Goal: Task Accomplishment & Management: Complete application form

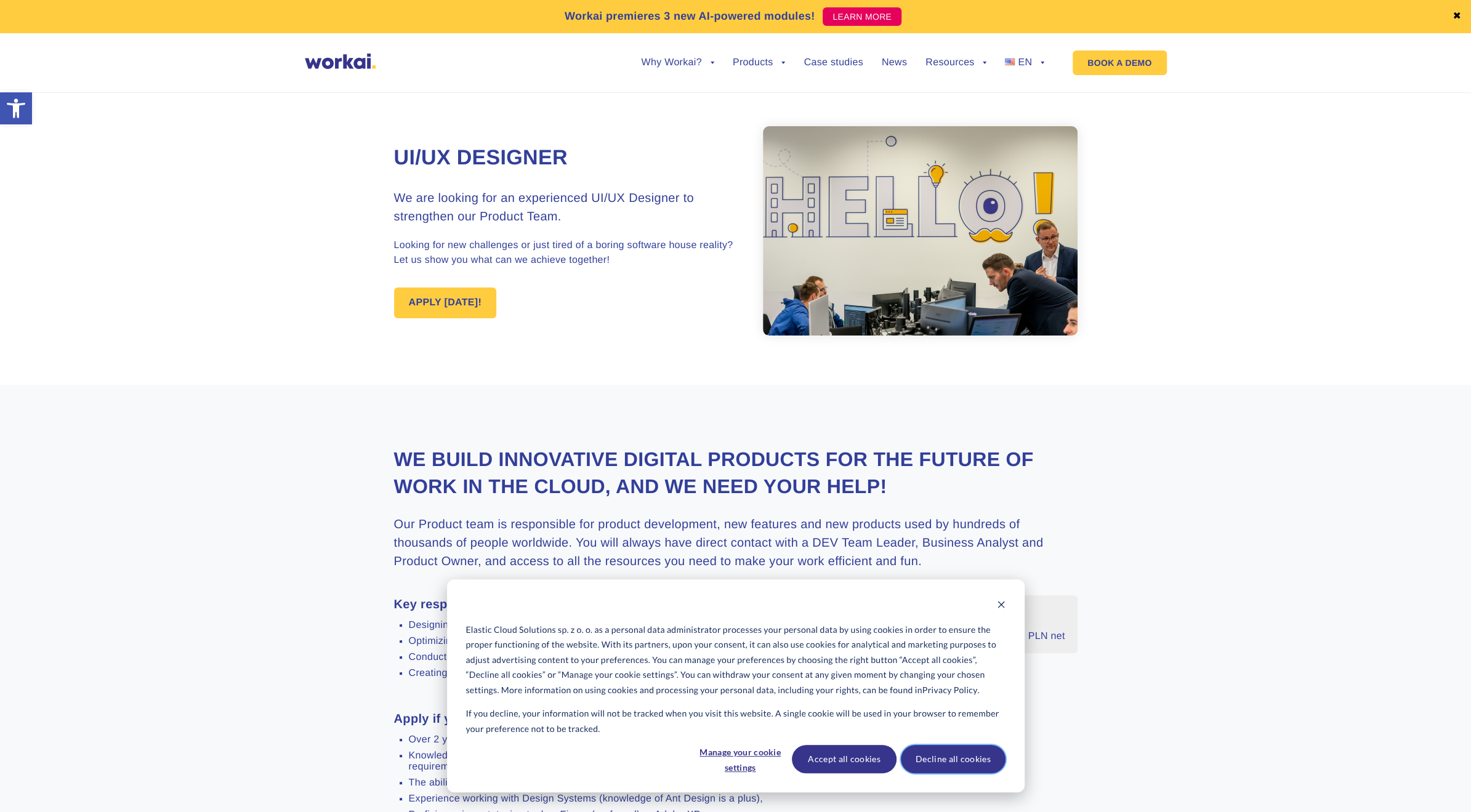
click at [975, 763] on button "Decline all cookies" at bounding box center [952, 759] width 104 height 28
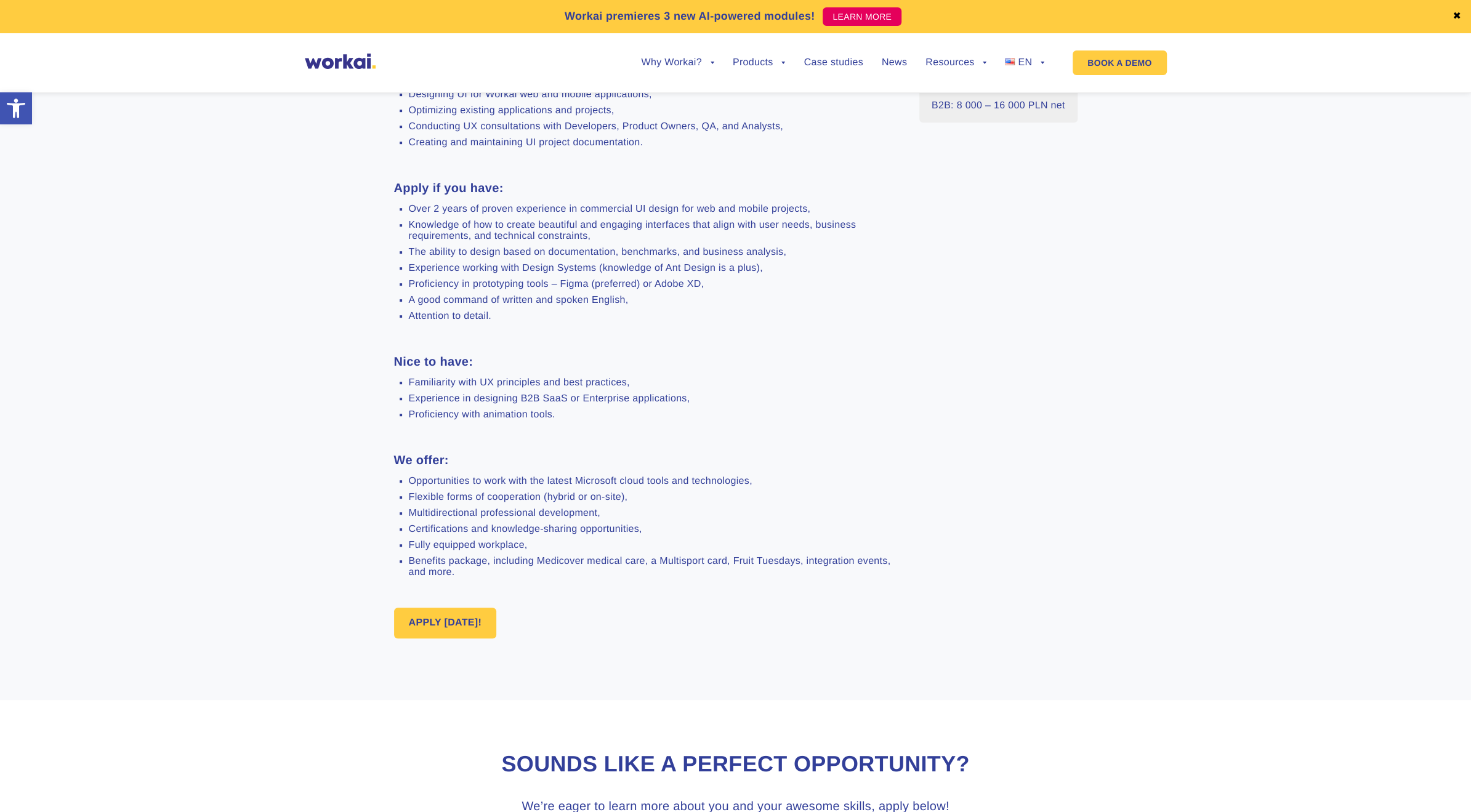
scroll to position [615, 0]
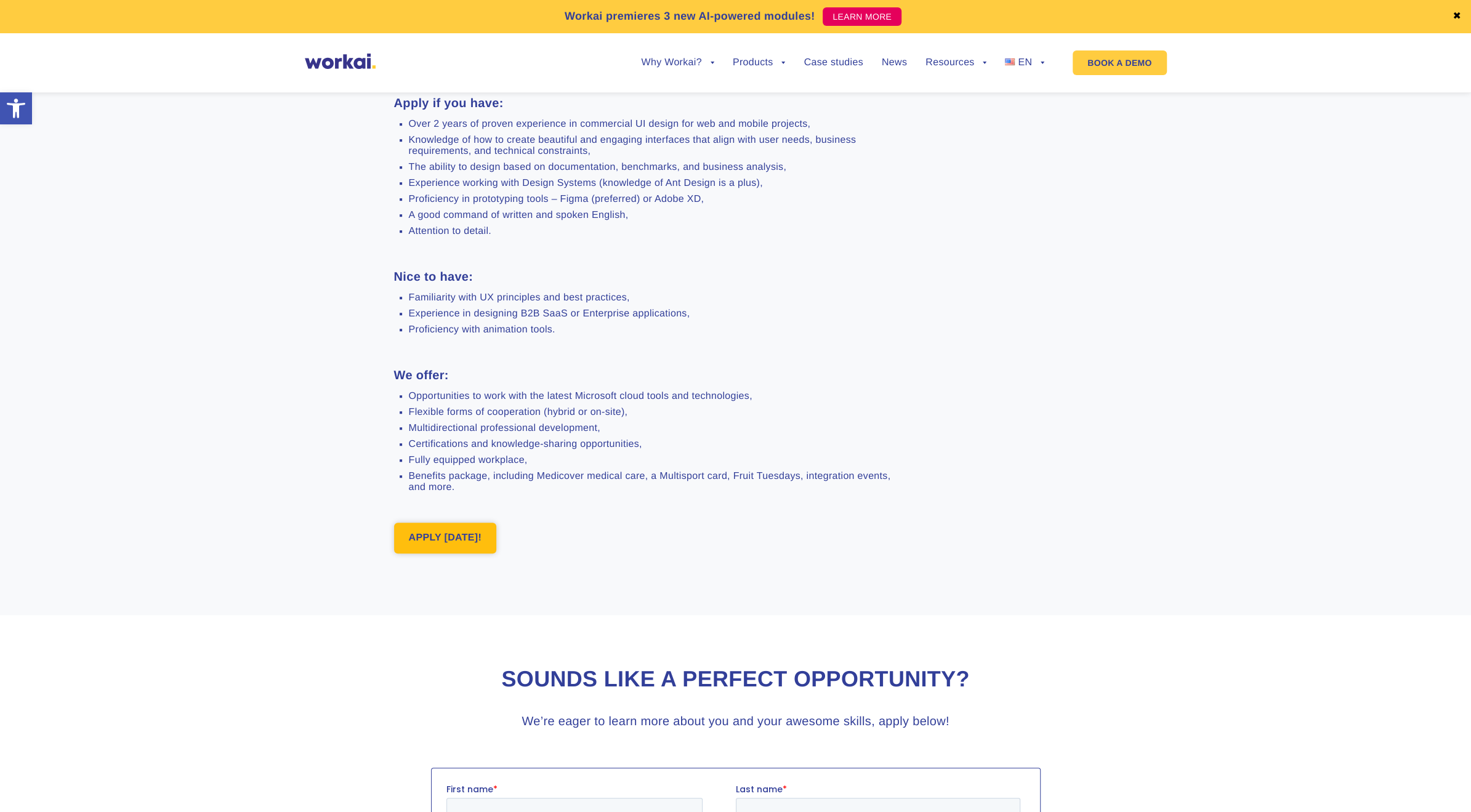
click at [443, 553] on link "APPLY TODAY!" at bounding box center [445, 538] width 103 height 31
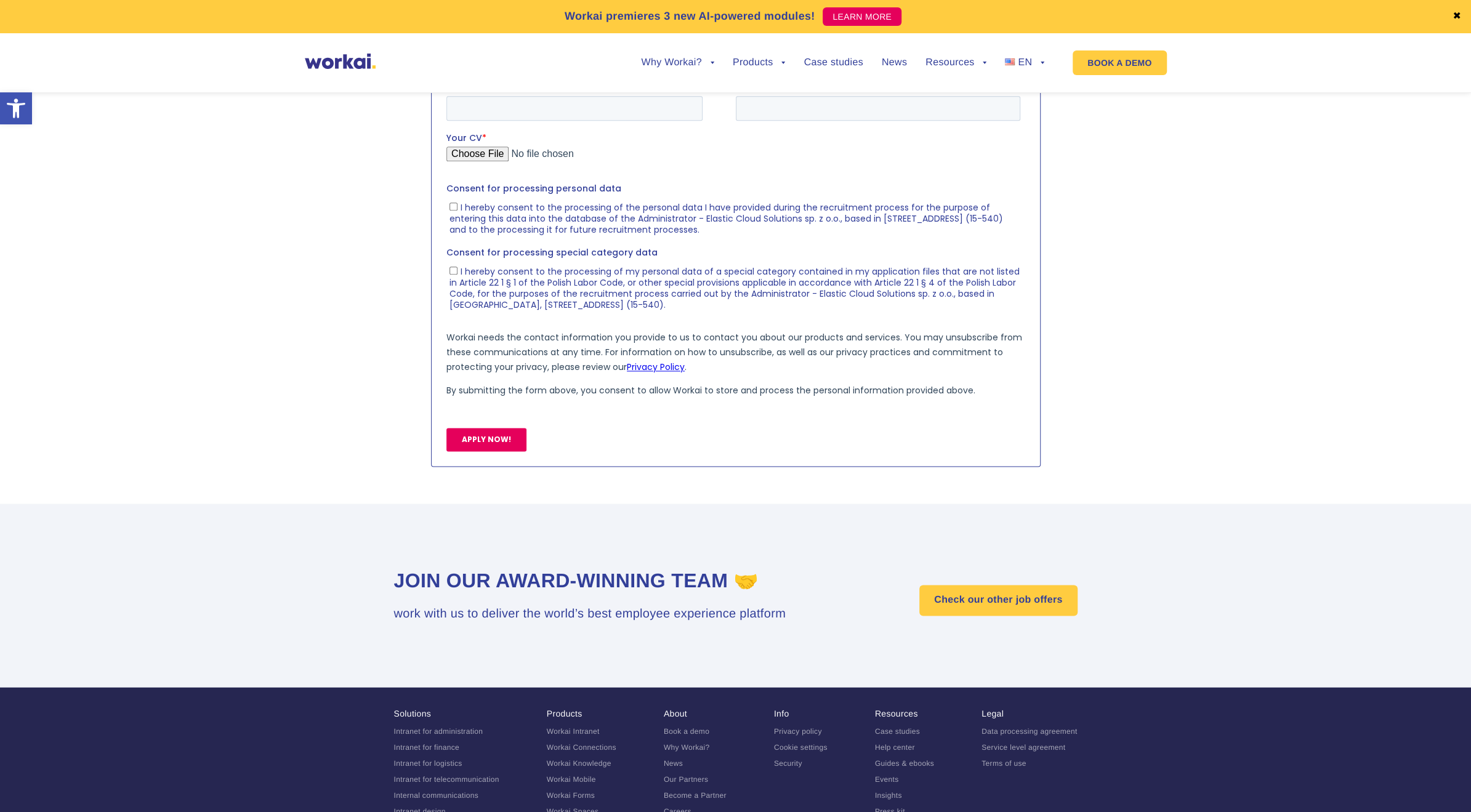
scroll to position [1370, 0]
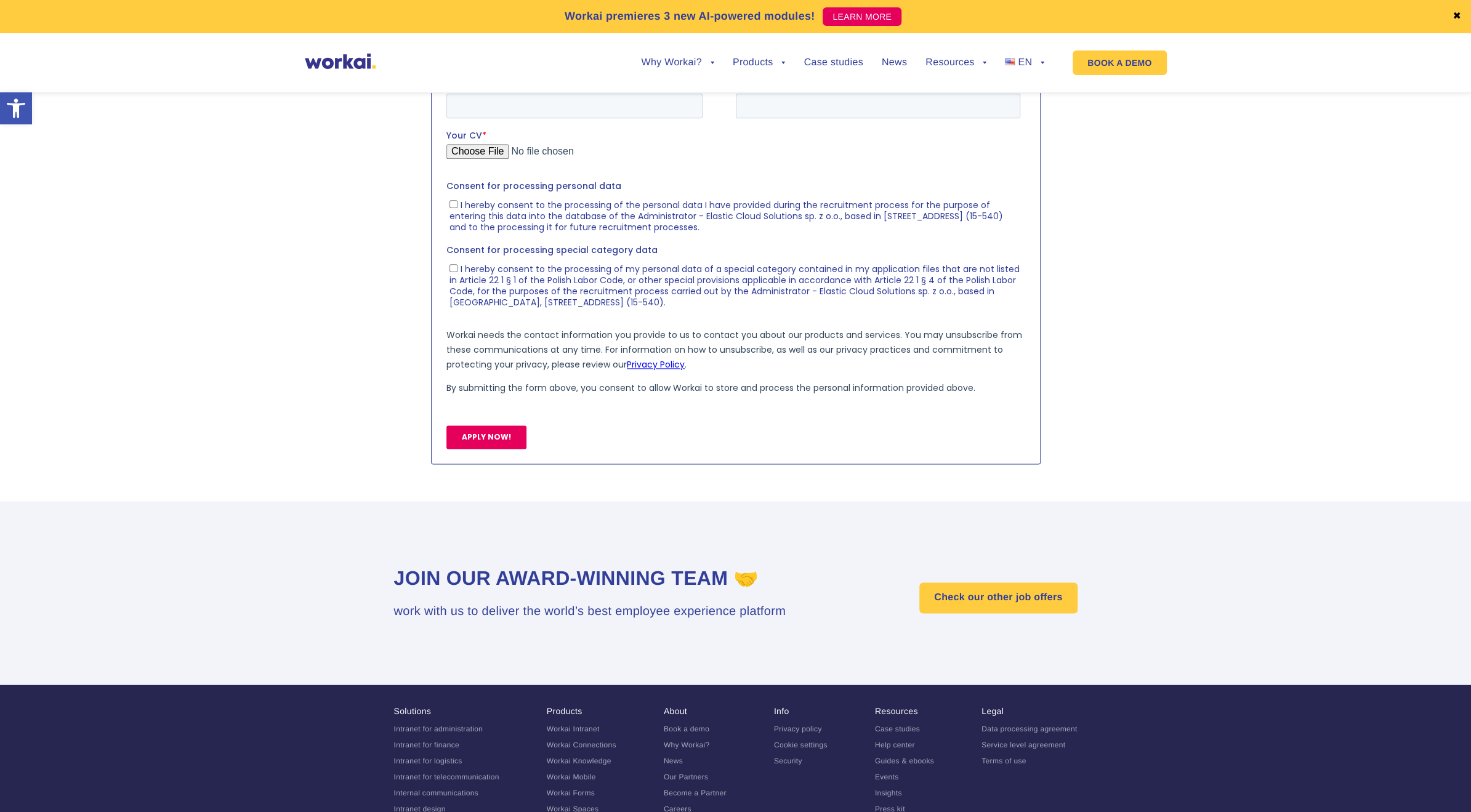
click at [517, 57] on input "First name *" at bounding box center [574, 55] width 256 height 24
type input "Igor"
click at [758, 60] on input "Last name *" at bounding box center [878, 55] width 285 height 24
type input "Vensko"
click at [574, 104] on input "Email *" at bounding box center [574, 105] width 256 height 24
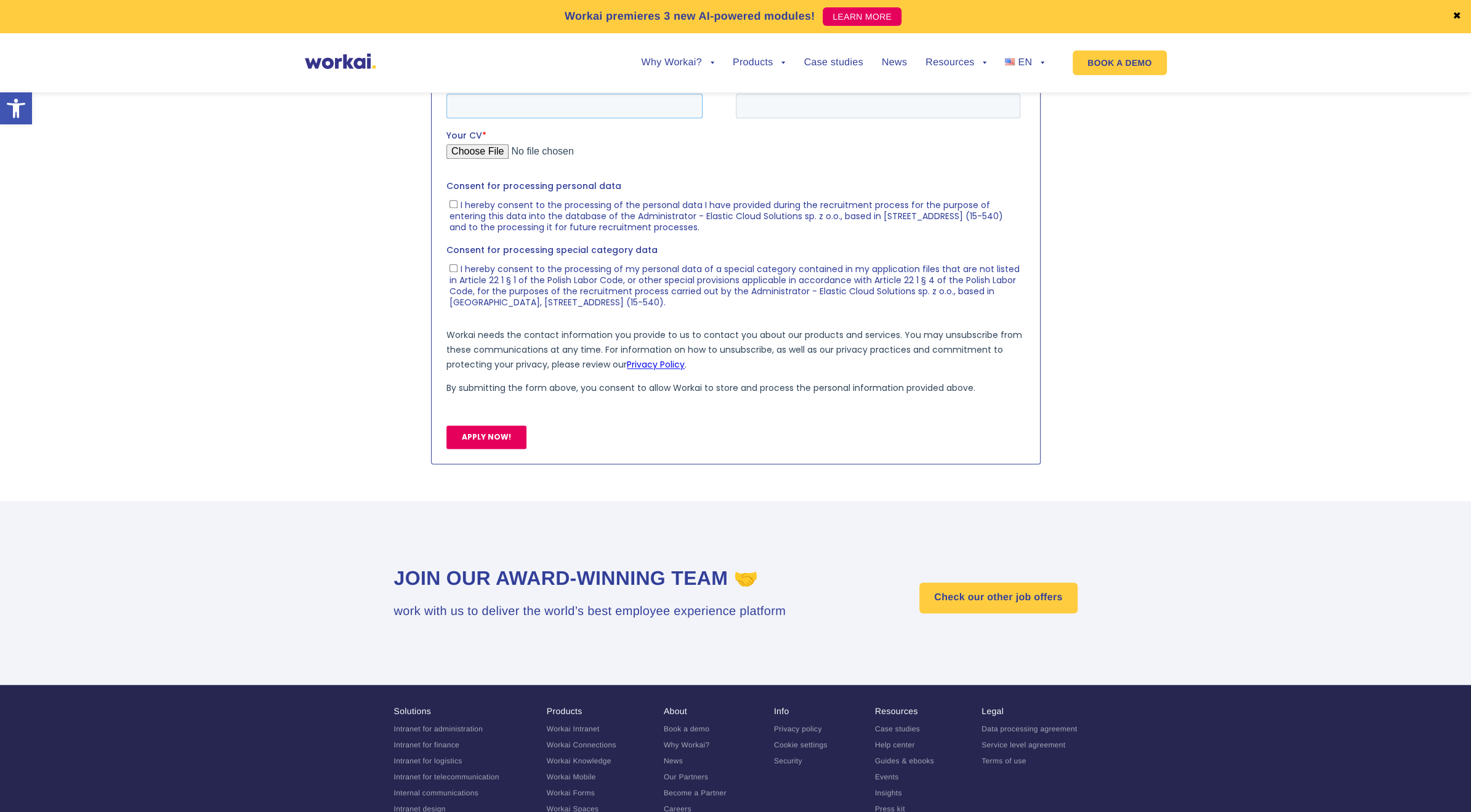
type input "igorvensko@gmail.com"
click at [777, 98] on input "Mobile phone number *" at bounding box center [878, 105] width 285 height 24
type input "+48796281136"
click at [470, 152] on input "Your CV *" at bounding box center [732, 155] width 574 height 24
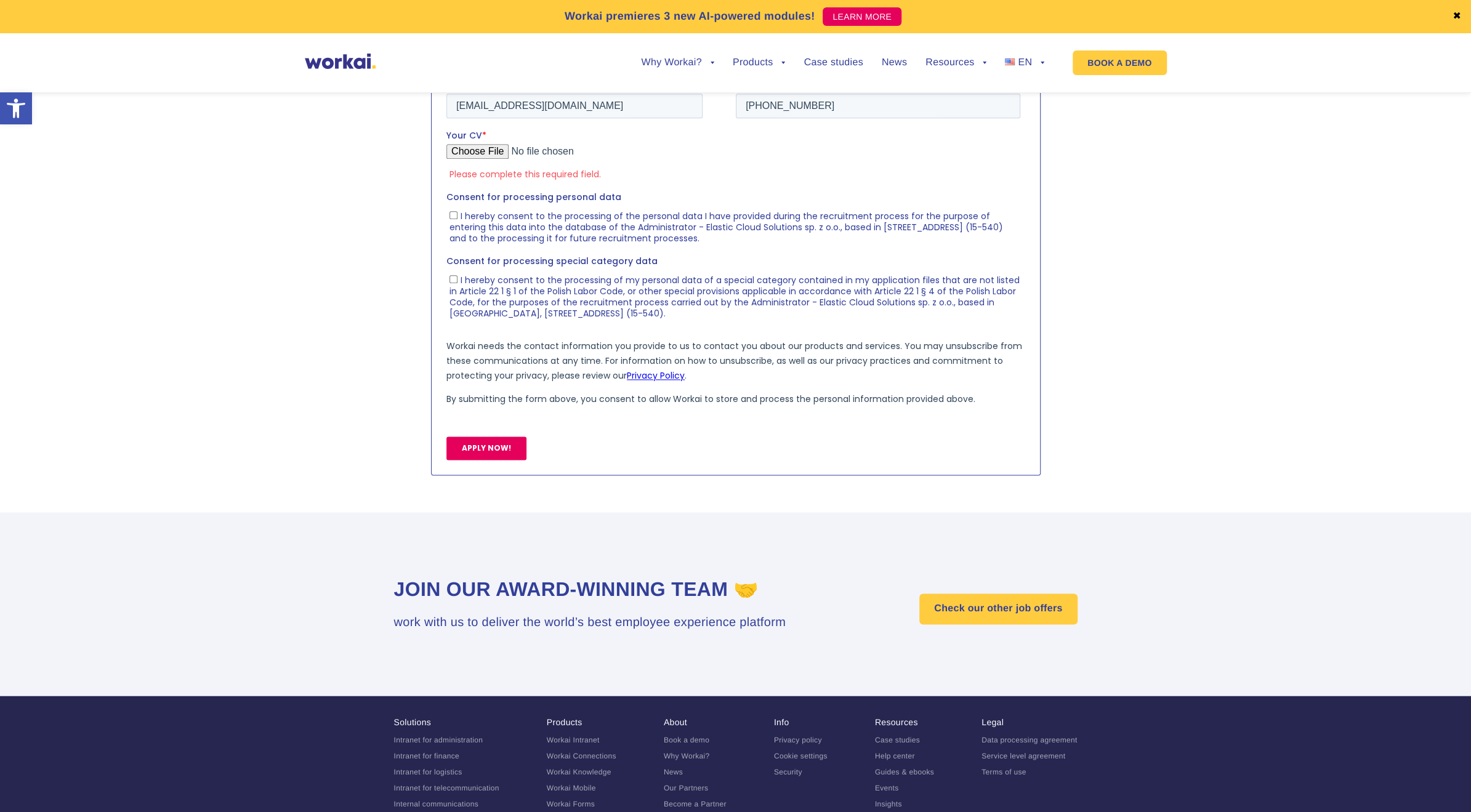
type input "C:\fakepath\igorvensko_cv_pl.pdf"
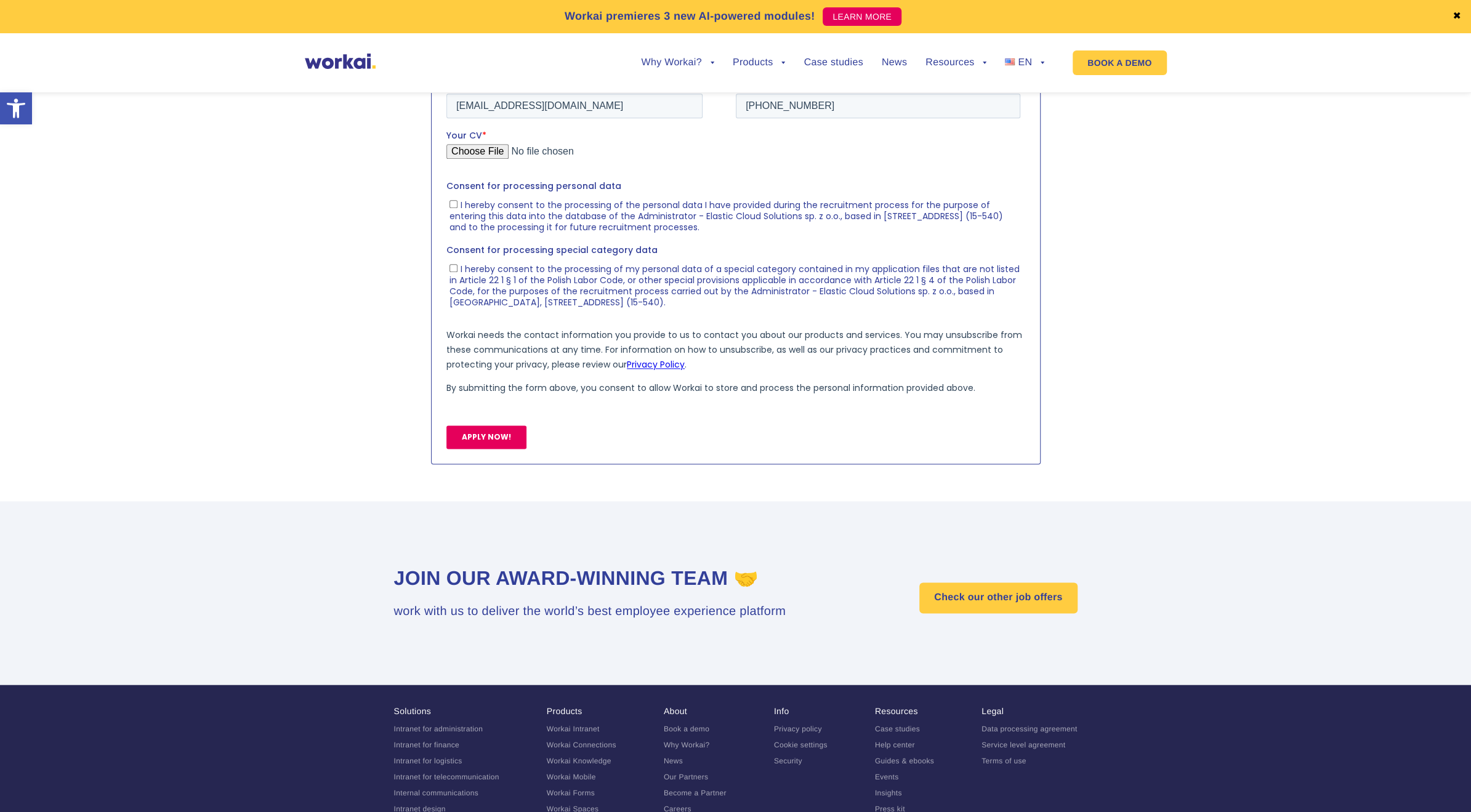
click at [450, 201] on input "I hereby consent to the processing of the personal data I have provided during …" at bounding box center [453, 204] width 8 height 8
checkbox input "true"
click at [452, 267] on input "I hereby consent to the processing of my personal data of a special category co…" at bounding box center [453, 268] width 8 height 8
checkbox input "true"
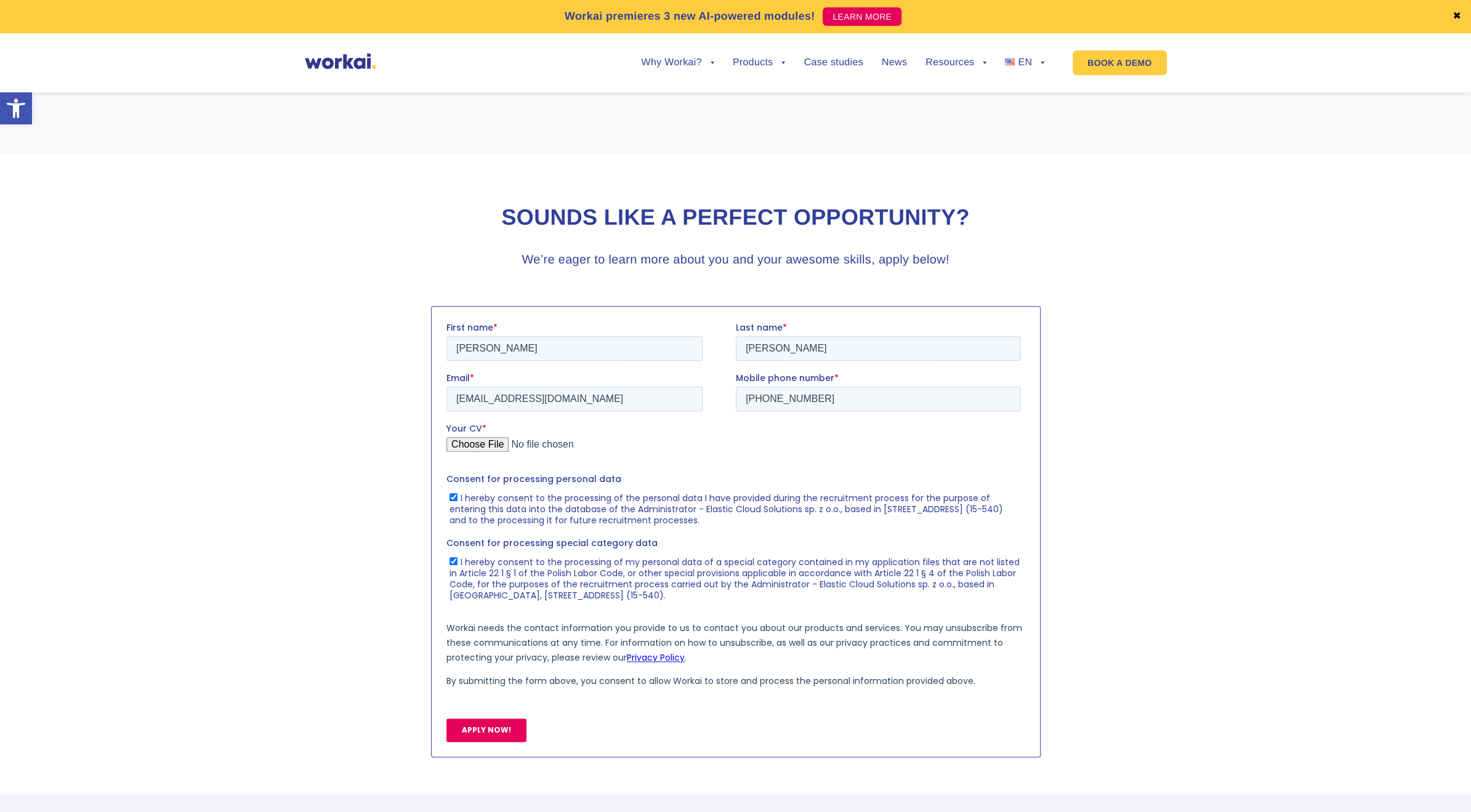
scroll to position [1186, 0]
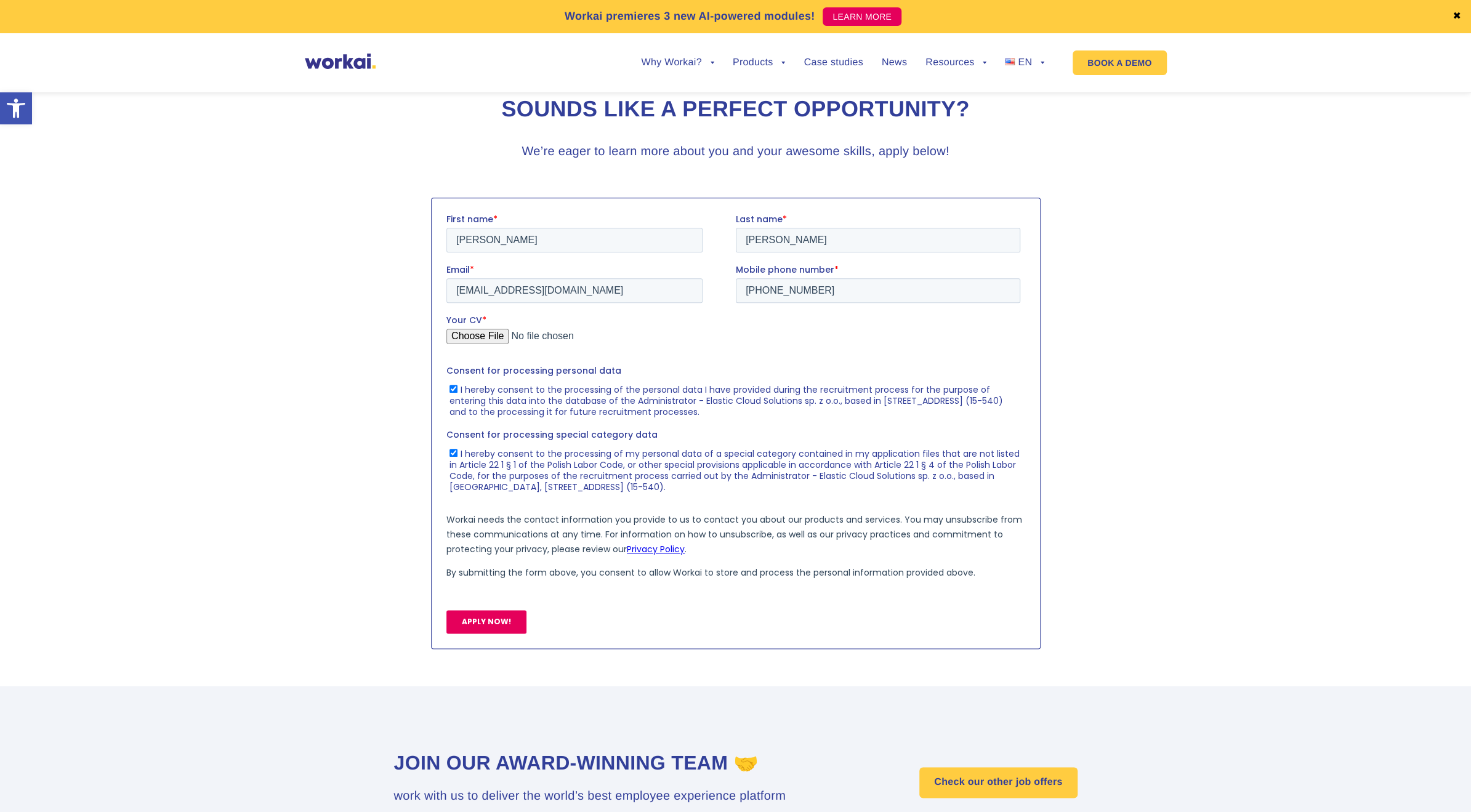
click at [478, 619] on input "APPLY NOW!" at bounding box center [485, 620] width 80 height 23
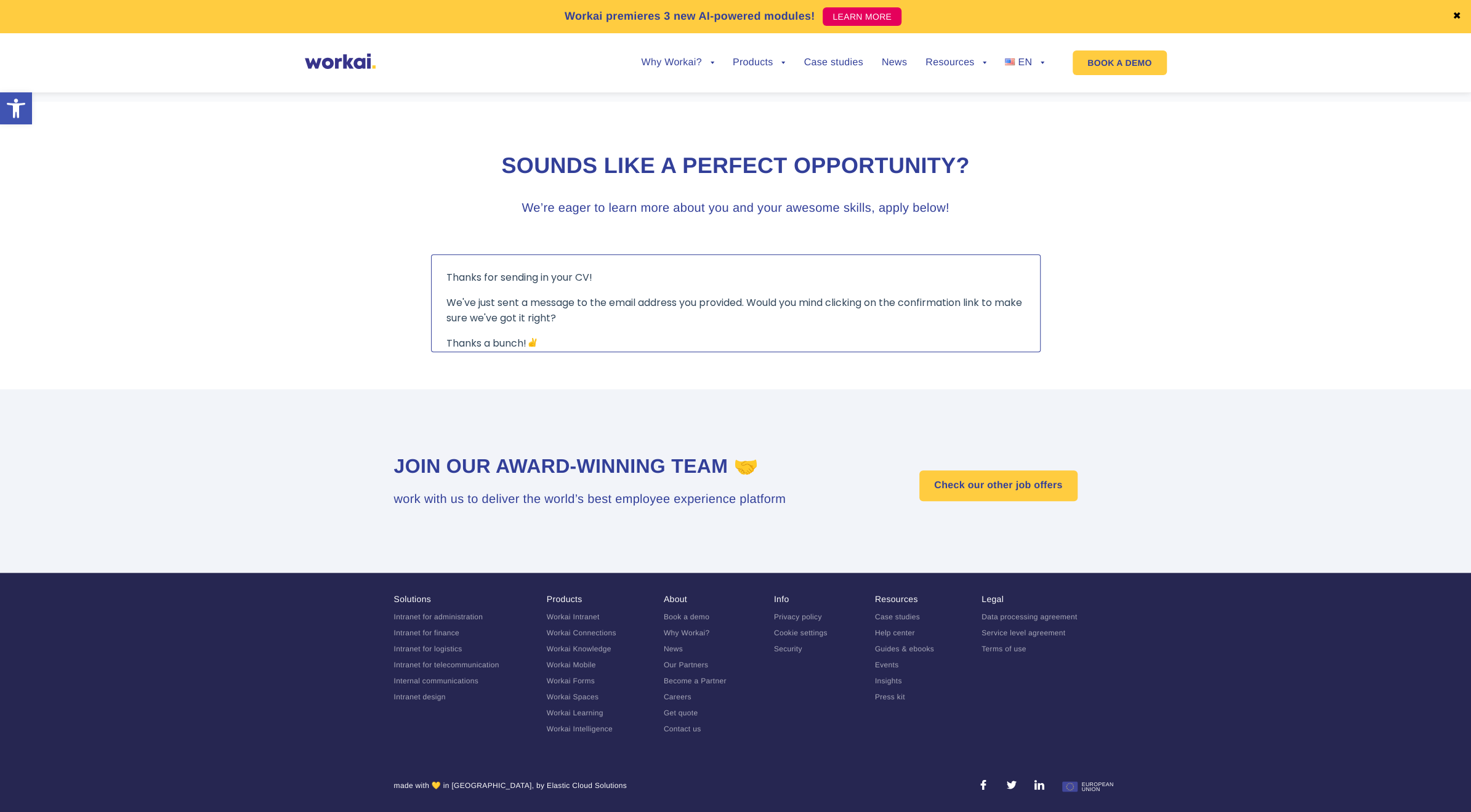
click at [365, 63] on img at bounding box center [341, 61] width 71 height 15
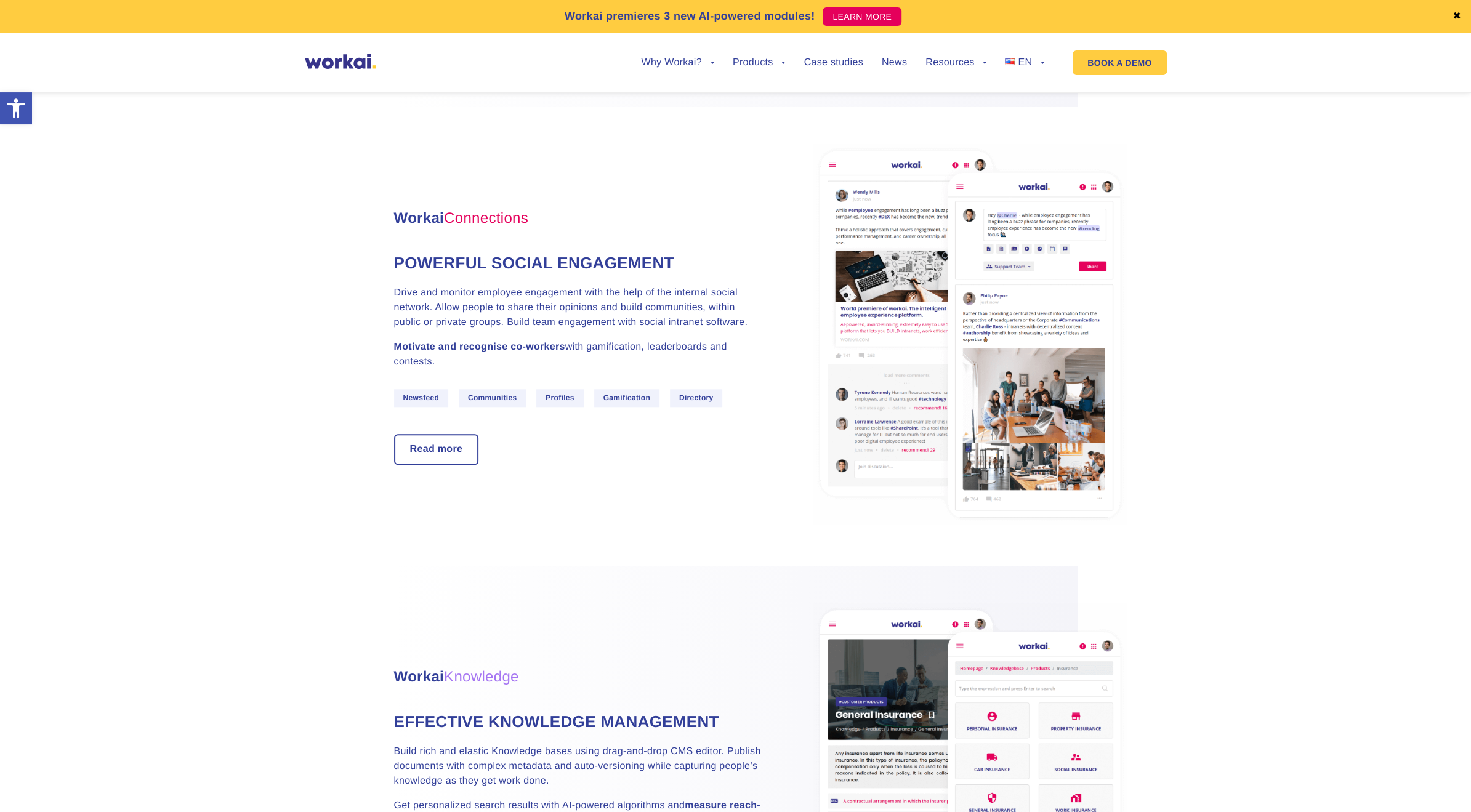
scroll to position [1231, 0]
